Goal: Check status

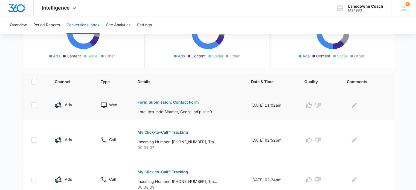
click at [158, 101] on p "Form Submission: Contact Form" at bounding box center [167, 102] width 61 height 4
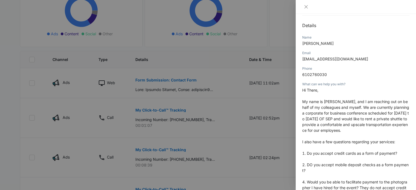
scroll to position [137, 0]
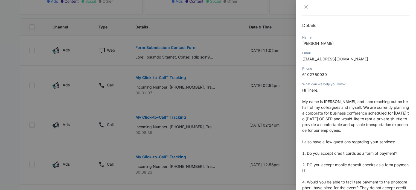
click at [212, 48] on div at bounding box center [208, 95] width 416 height 190
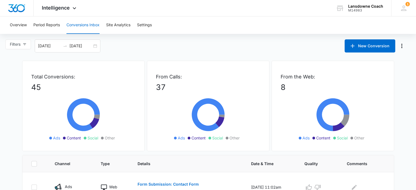
scroll to position [55, 0]
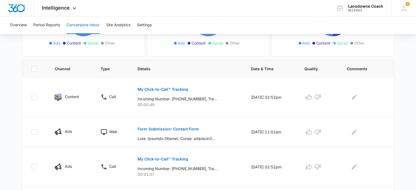
scroll to position [109, 0]
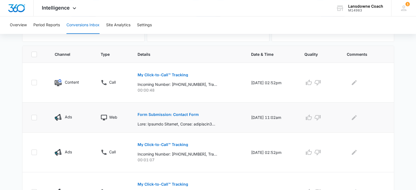
click at [144, 114] on p "Form Submission: Contact Form" at bounding box center [167, 115] width 61 height 4
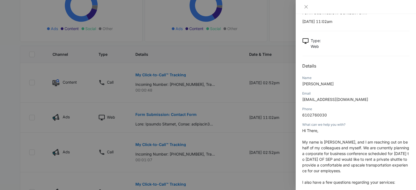
scroll to position [0, 0]
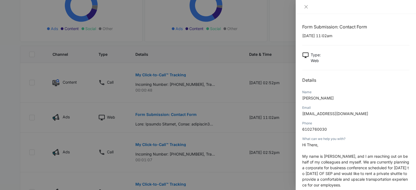
drag, startPoint x: 335, startPoint y: 99, endPoint x: 301, endPoint y: 97, distance: 34.5
click at [301, 97] on div "Form Submission: Contact Form 09/11/2025 at 11:02am Type : Web Details Name Cha…" at bounding box center [355, 102] width 120 height 176
copy span "[PERSON_NAME]"
